Goal: Information Seeking & Learning: Learn about a topic

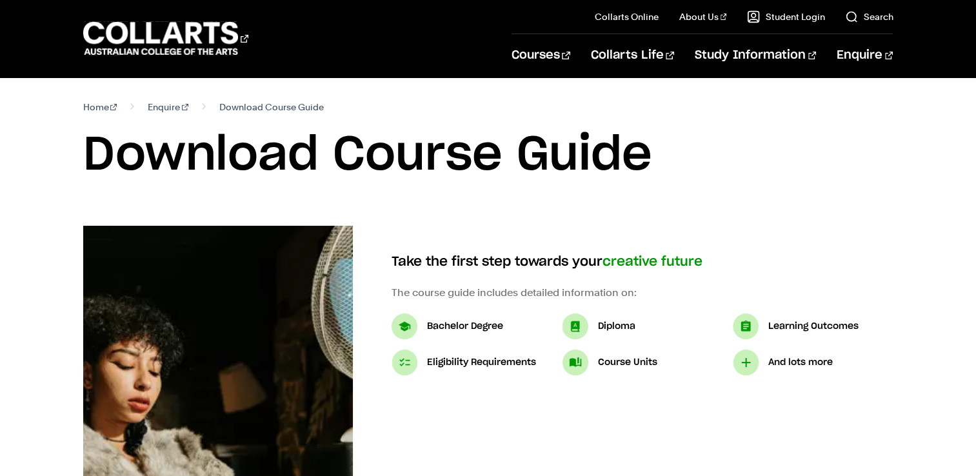
select select "2"
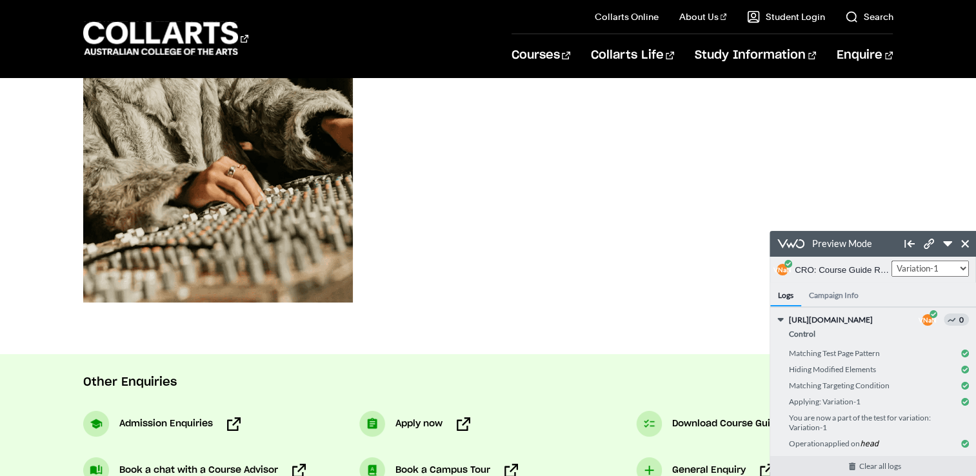
scroll to position [451, 0]
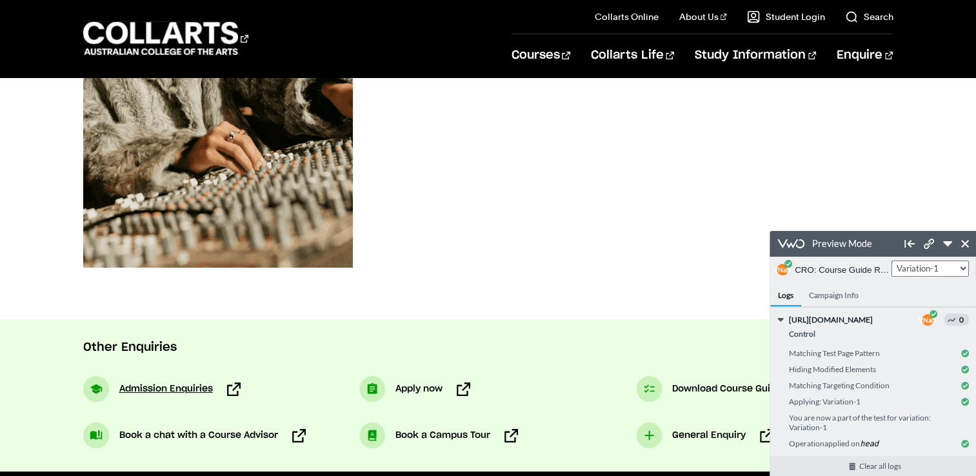
click at [201, 390] on span "Admission Enquiries" at bounding box center [166, 388] width 94 height 15
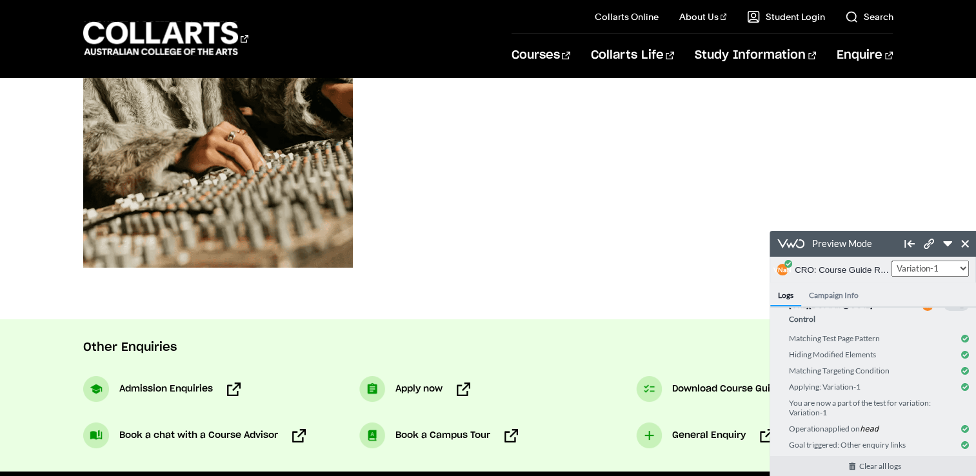
scroll to position [23, 0]
click at [408, 386] on span "Apply now" at bounding box center [418, 388] width 47 height 15
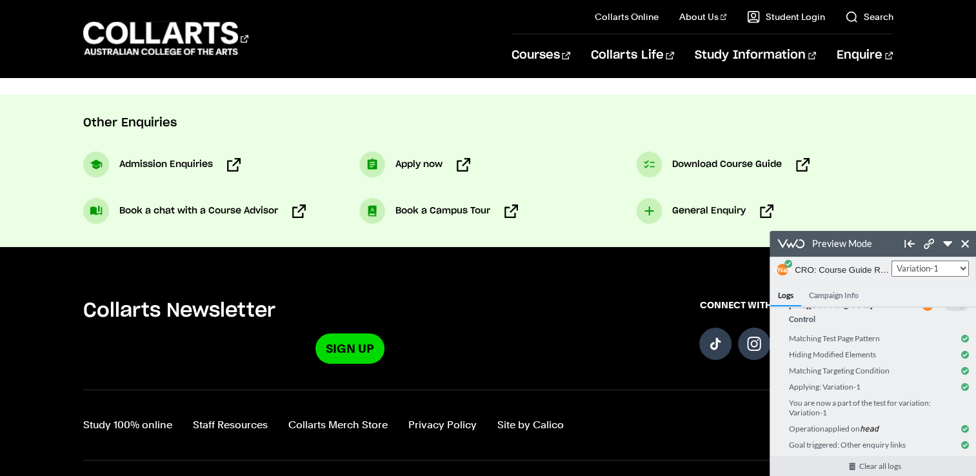
scroll to position [645, 0]
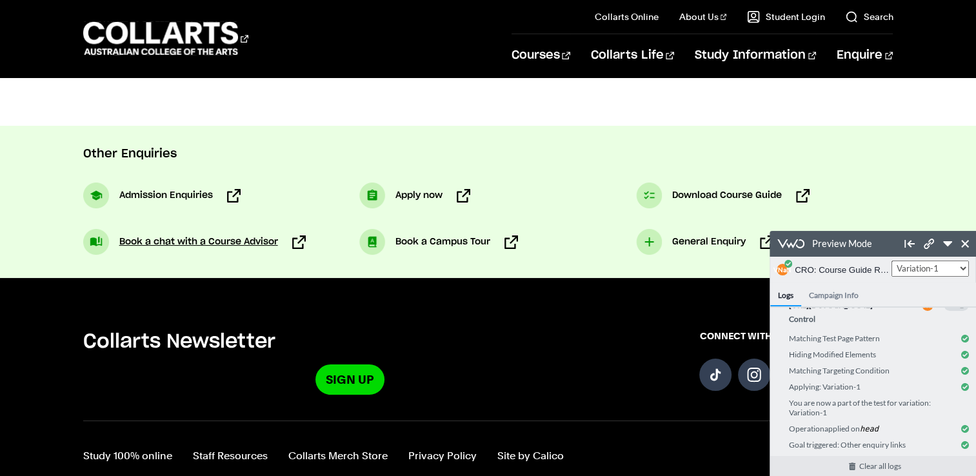
click at [232, 244] on span "Book a chat with a Course Advisor" at bounding box center [198, 241] width 159 height 15
click at [446, 243] on span "Book a Campus Tour" at bounding box center [442, 241] width 95 height 15
click at [425, 198] on span "Apply now" at bounding box center [418, 195] width 47 height 15
click at [700, 246] on span "General Enquiry" at bounding box center [709, 241] width 74 height 15
click at [707, 193] on span "Download Course Guide" at bounding box center [727, 195] width 110 height 15
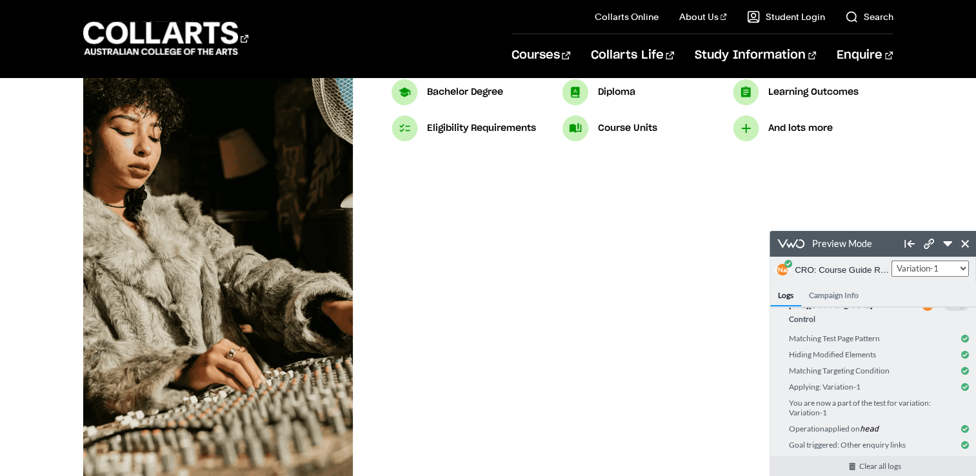
scroll to position [0, 0]
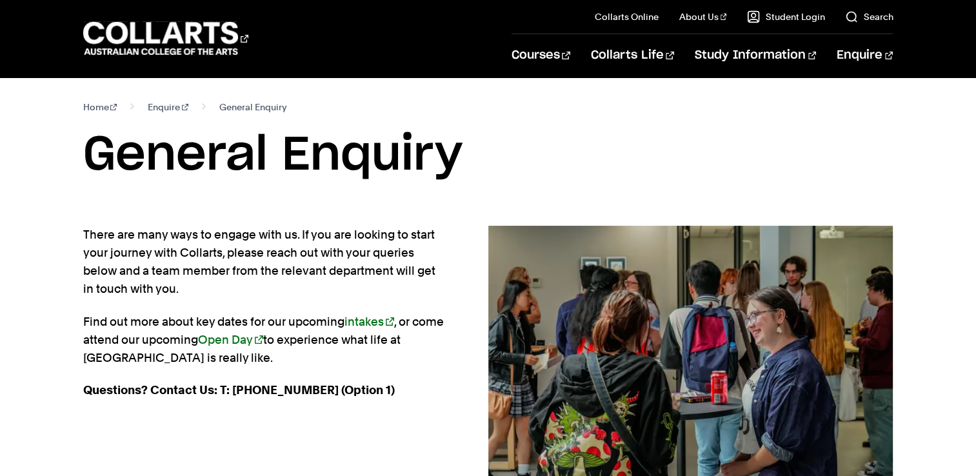
select select "2"
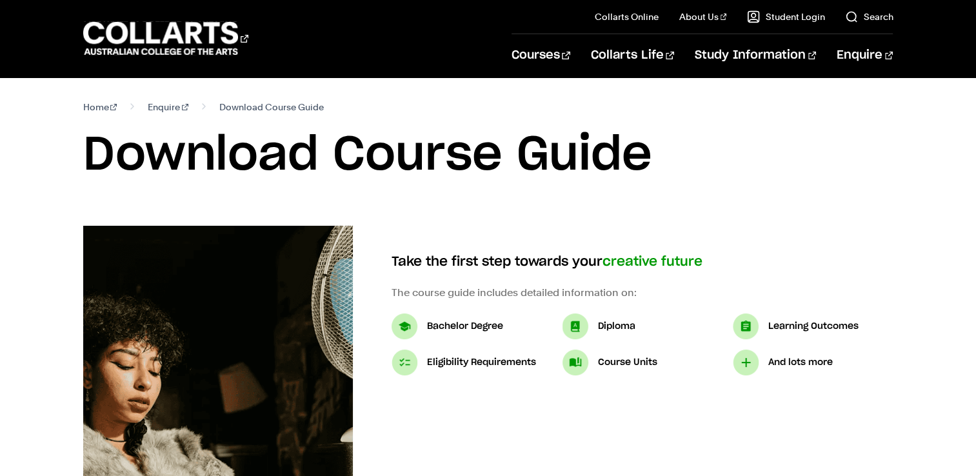
select select "2"
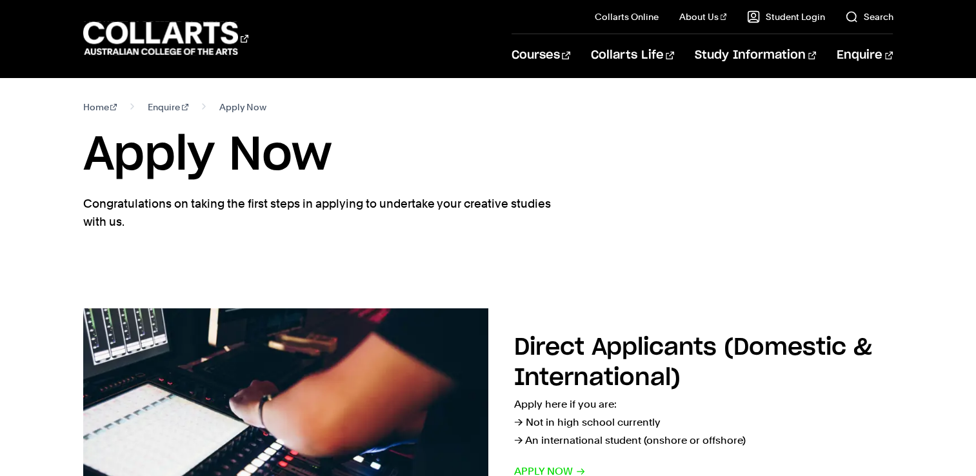
select select "2"
